Goal: Task Accomplishment & Management: Complete application form

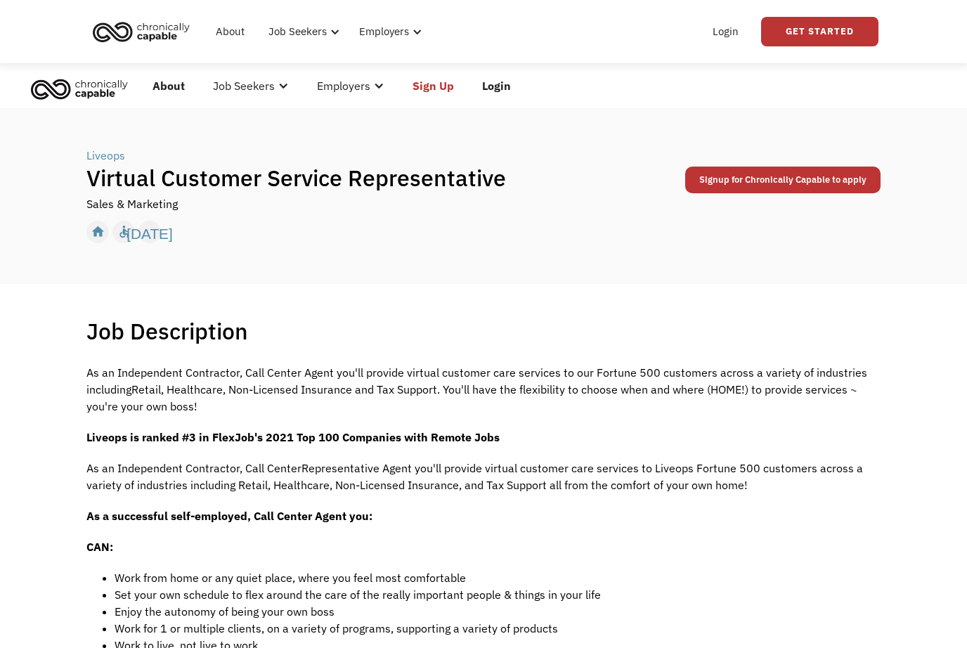
click at [500, 90] on link "Login" at bounding box center [496, 85] width 57 height 45
click at [491, 85] on link "Login" at bounding box center [496, 85] width 57 height 45
click at [502, 93] on link "Login" at bounding box center [496, 85] width 57 height 45
click at [500, 90] on link "Login" at bounding box center [496, 85] width 57 height 45
click at [495, 82] on link "Login" at bounding box center [496, 85] width 57 height 45
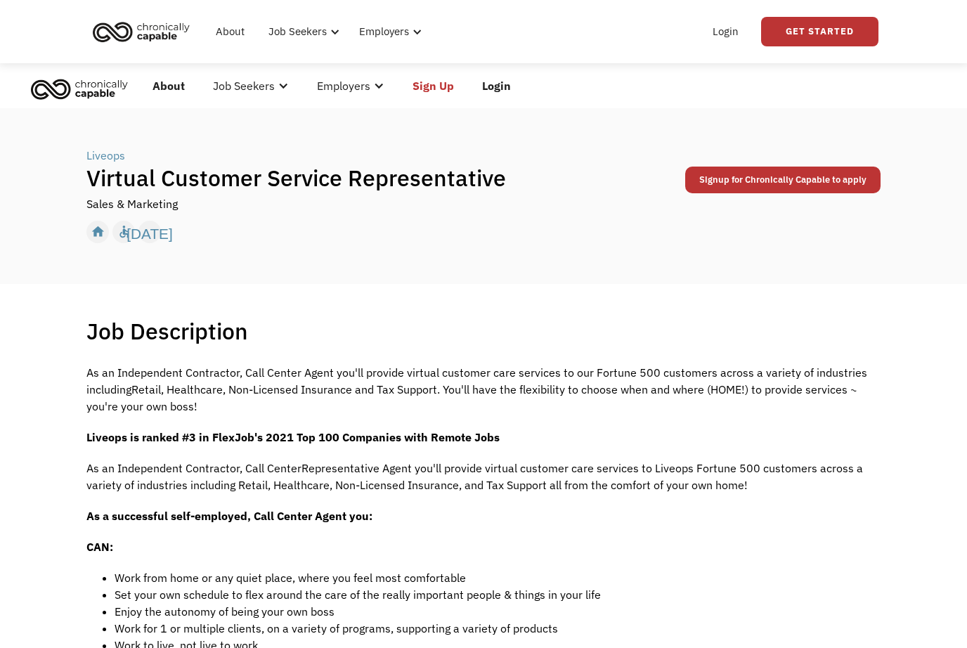
click at [432, 88] on link "Sign Up" at bounding box center [433, 85] width 70 height 45
click at [713, 193] on link "Signup for Chronically Capable to apply" at bounding box center [782, 180] width 195 height 27
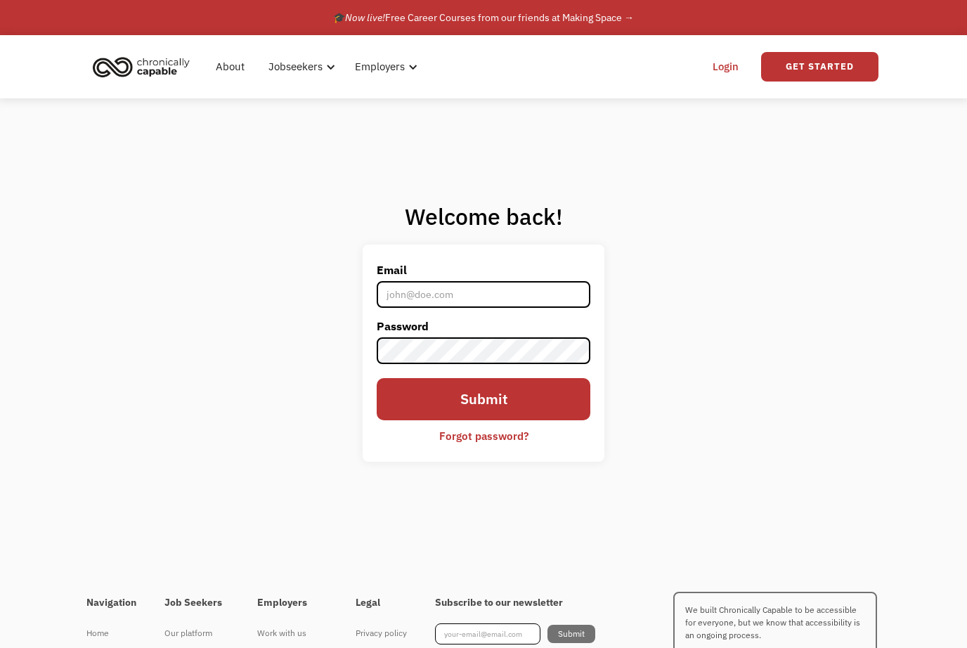
click at [519, 308] on input "Email" at bounding box center [484, 294] width 214 height 27
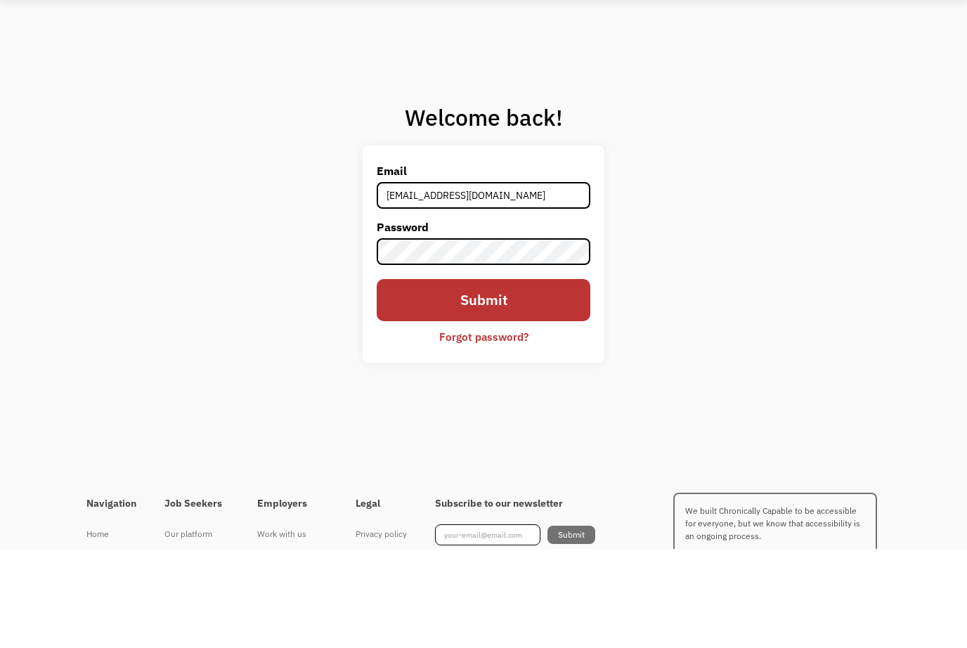
type input "annalyng0101@gmail.com"
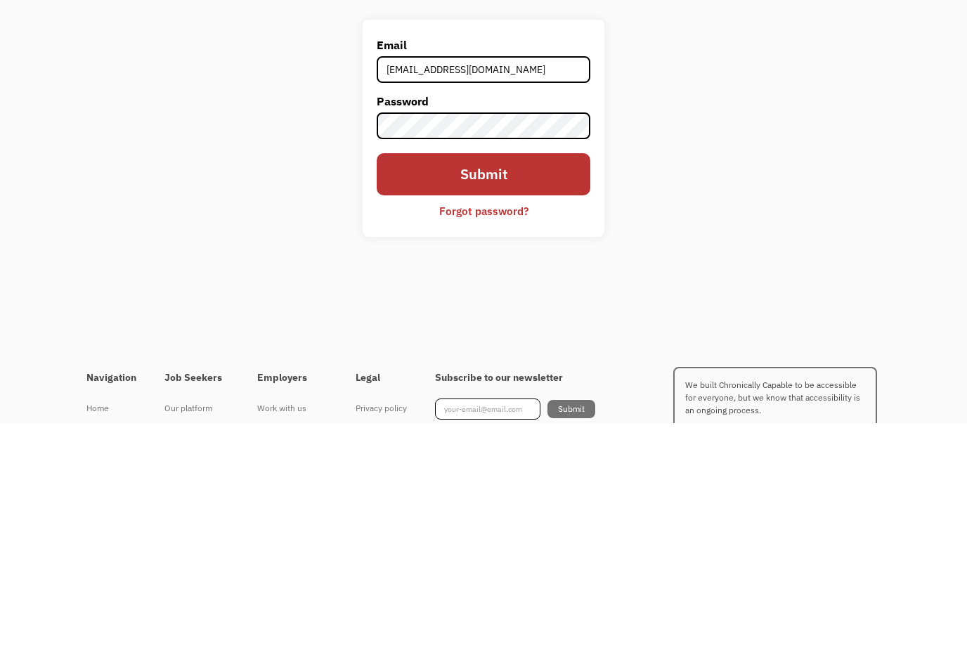
click at [528, 378] on input "Submit" at bounding box center [484, 399] width 214 height 43
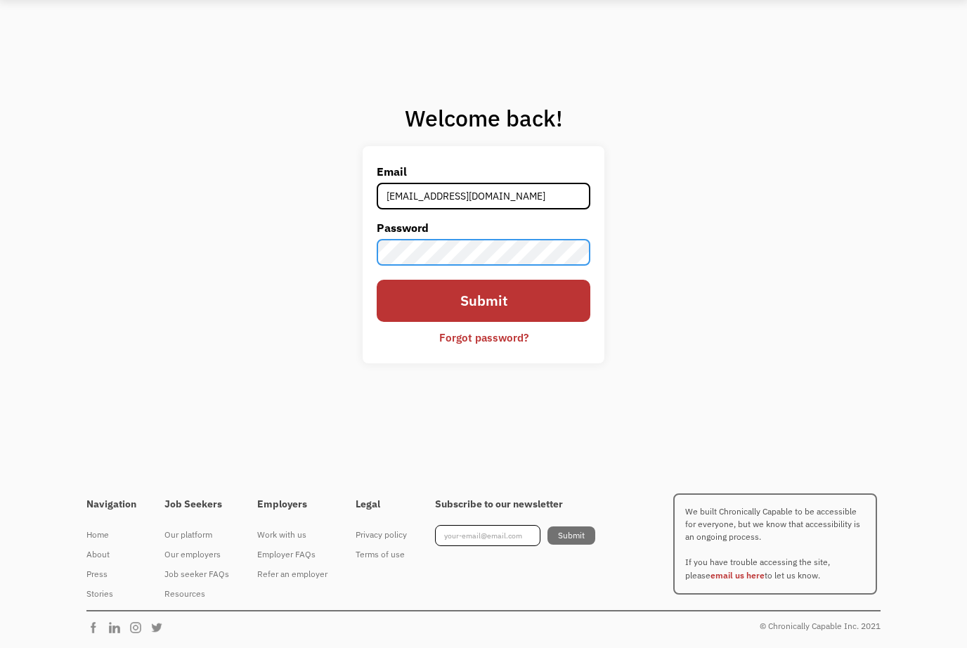
click at [548, 280] on input "Submit" at bounding box center [484, 301] width 214 height 43
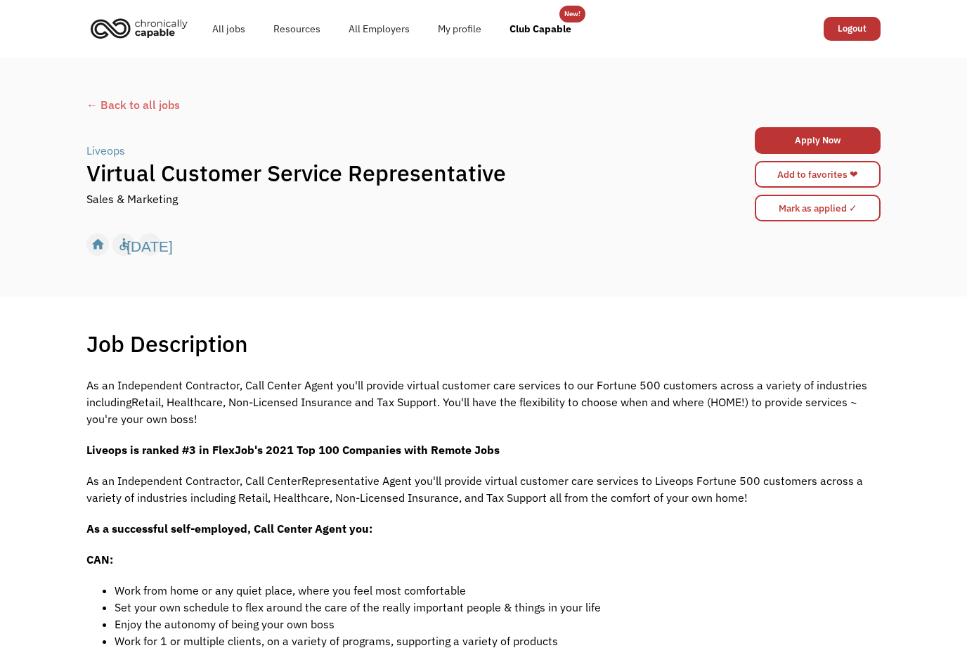
click at [790, 176] on link "Add to favorites ❤" at bounding box center [818, 174] width 126 height 27
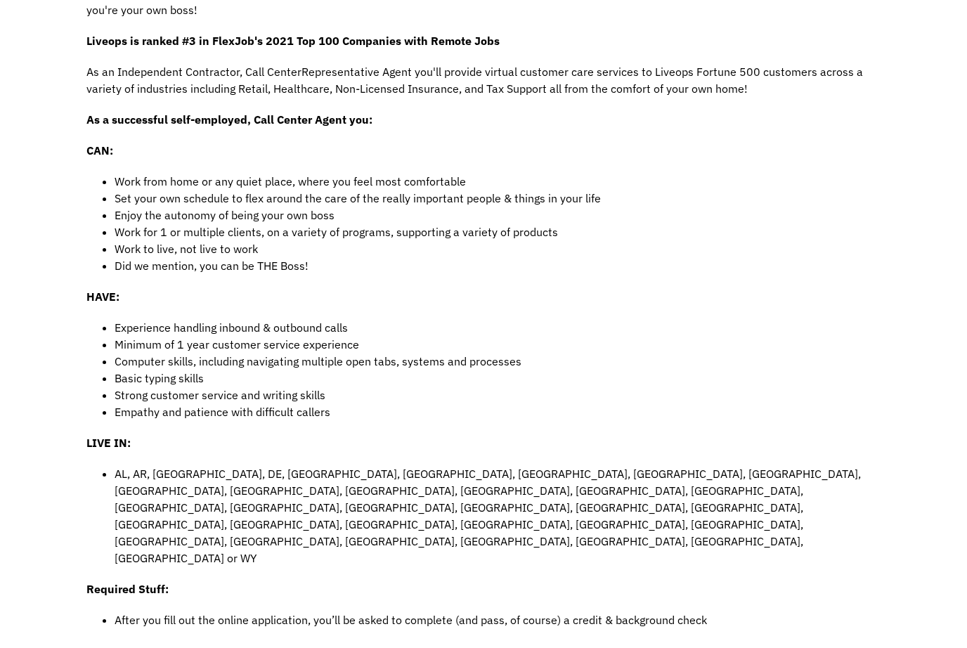
scroll to position [328, 0]
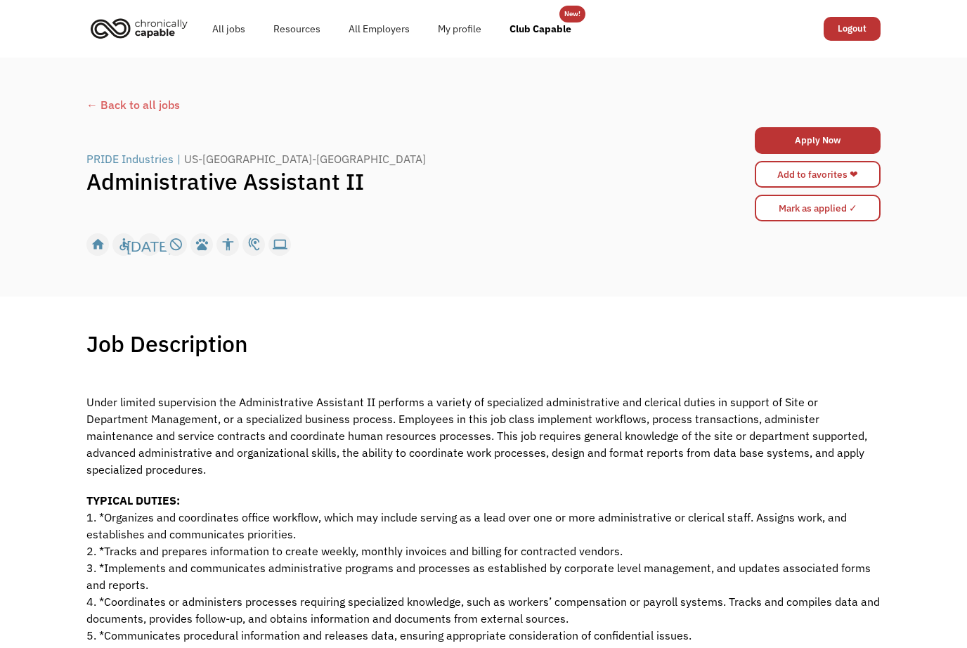
click at [879, 171] on link "Add to favorites ❤" at bounding box center [818, 174] width 126 height 27
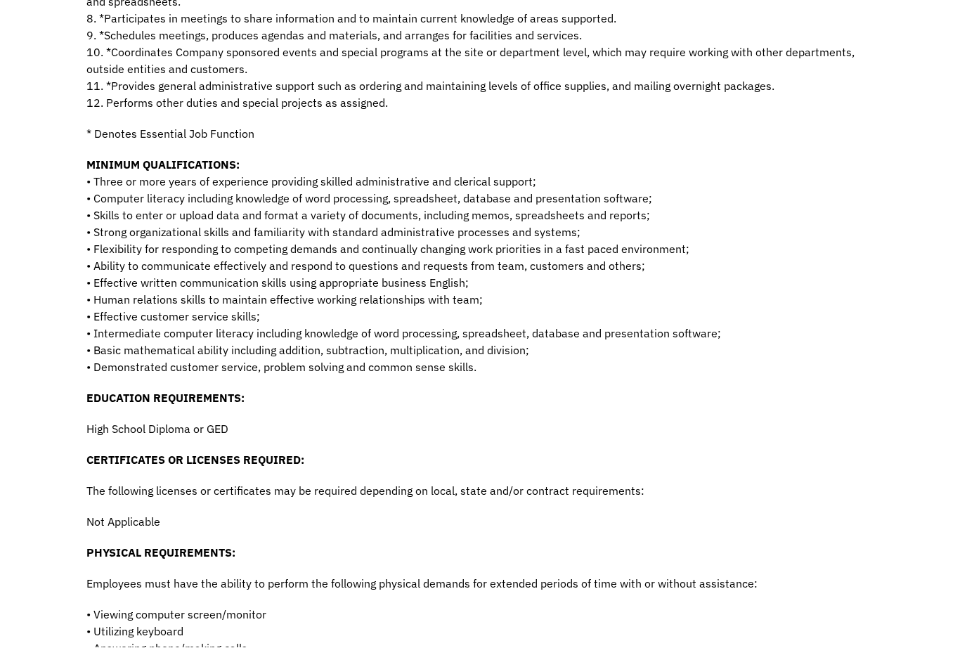
scroll to position [682, 0]
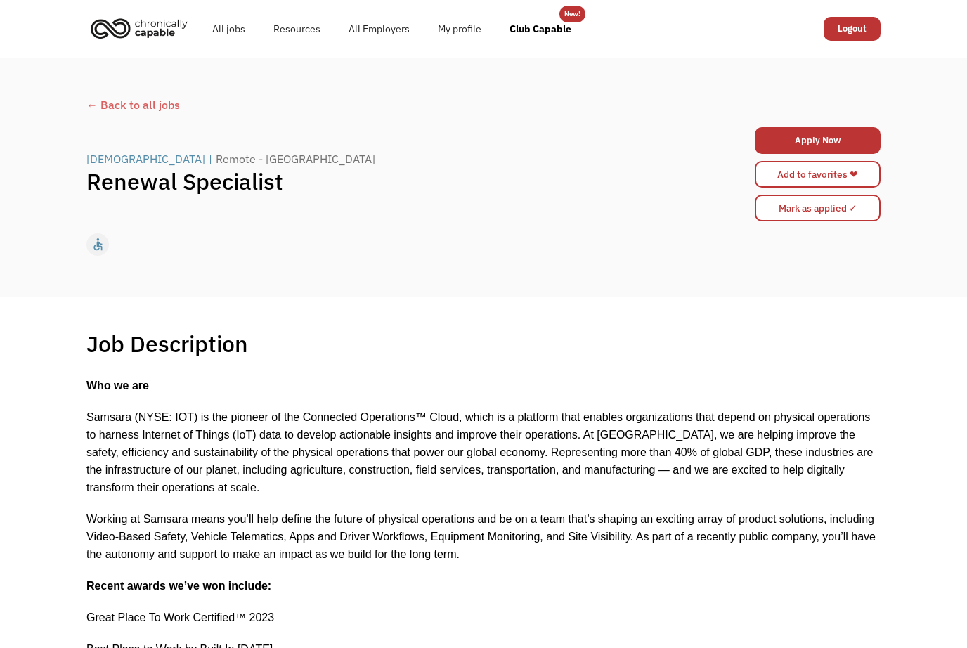
click at [868, 178] on link "Add to favorites ❤" at bounding box center [818, 174] width 126 height 27
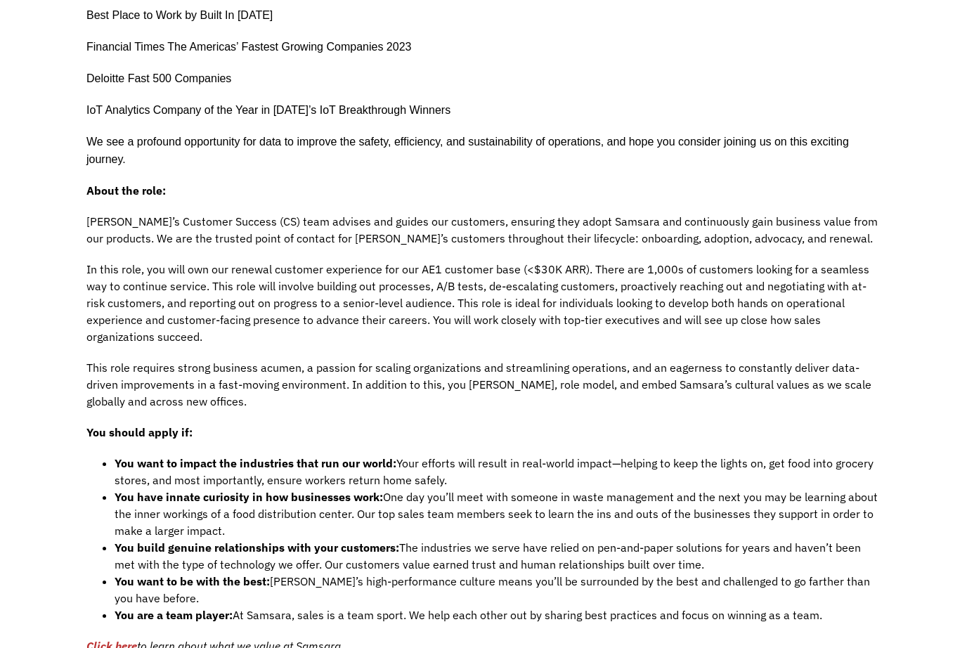
scroll to position [625, 0]
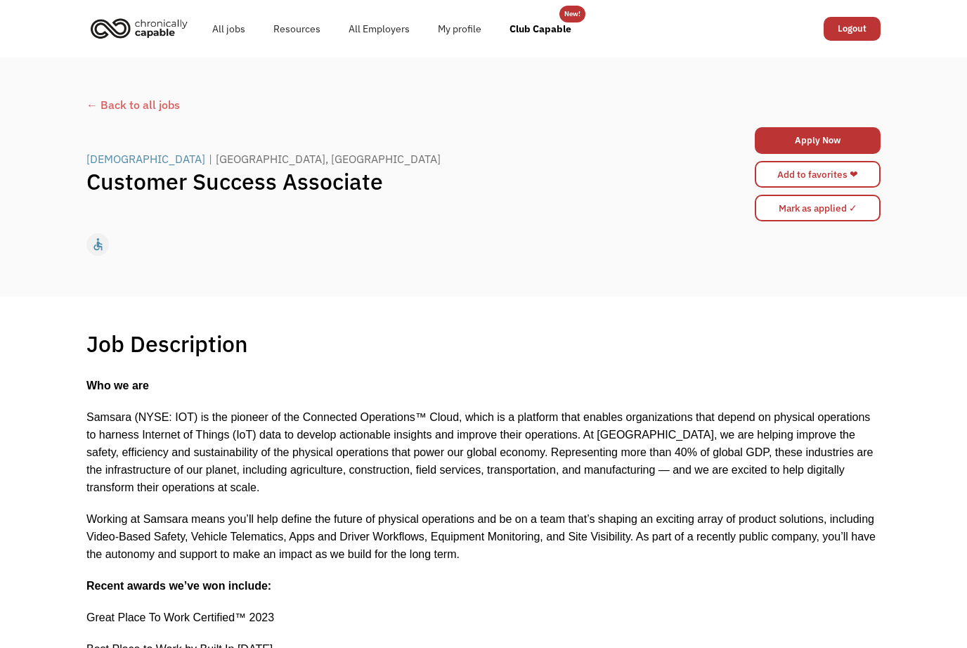
click at [875, 170] on link "Add to favorites ❤" at bounding box center [818, 174] width 126 height 27
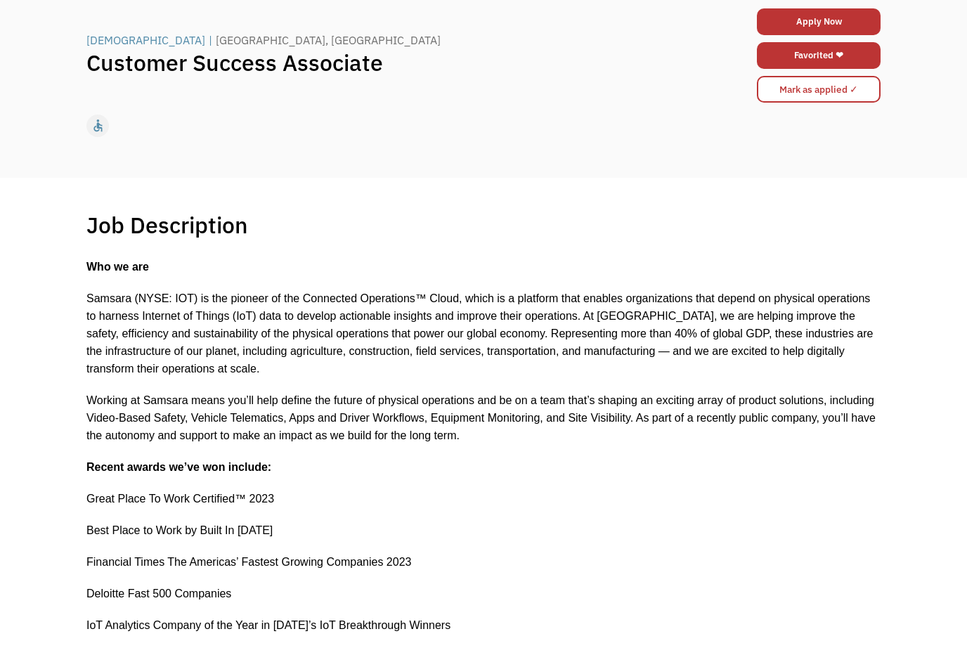
scroll to position [119, 0]
click at [864, 44] on link "Favorited ❤" at bounding box center [819, 55] width 124 height 27
